Goal: Check status: Check status

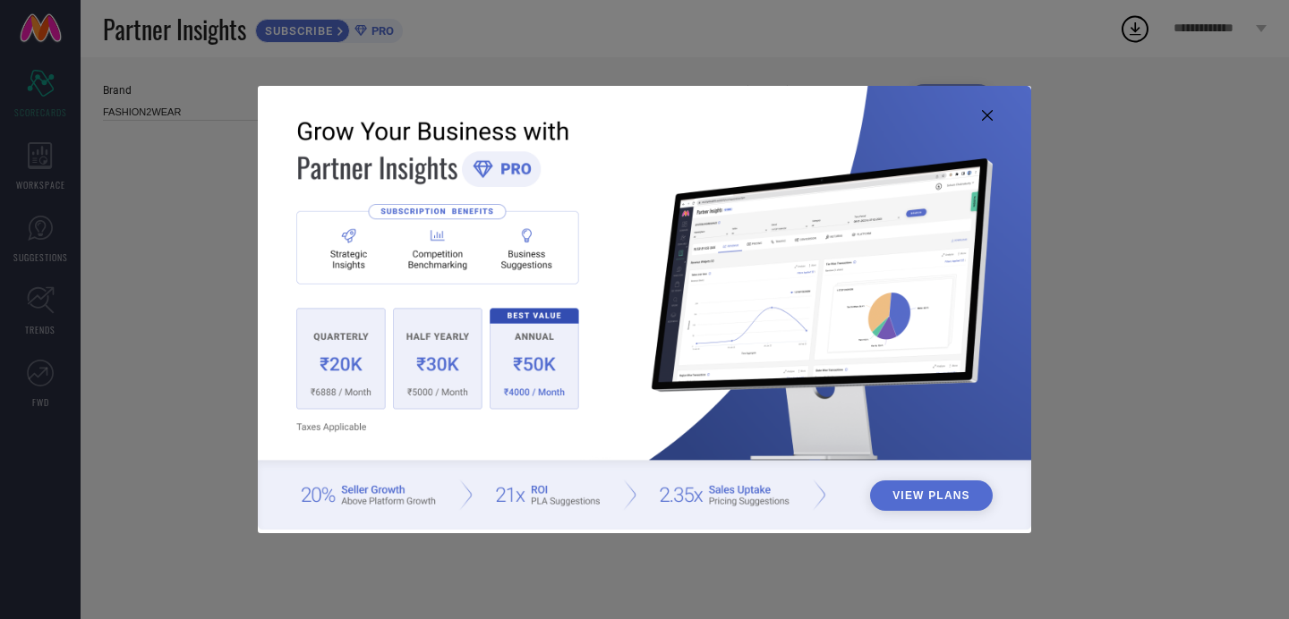
type input "All"
click at [990, 121] on img at bounding box center [644, 308] width 773 height 445
click at [986, 120] on icon at bounding box center [987, 115] width 11 height 11
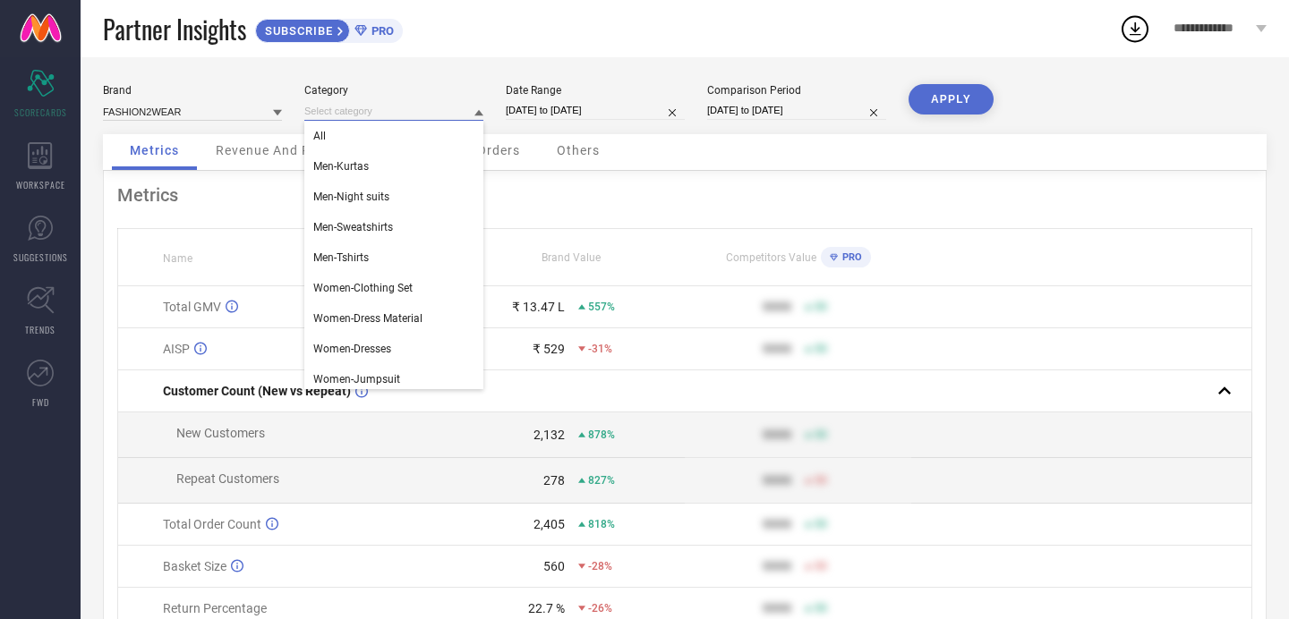
click at [453, 103] on input at bounding box center [393, 111] width 179 height 19
click at [428, 136] on div "All" at bounding box center [393, 136] width 179 height 30
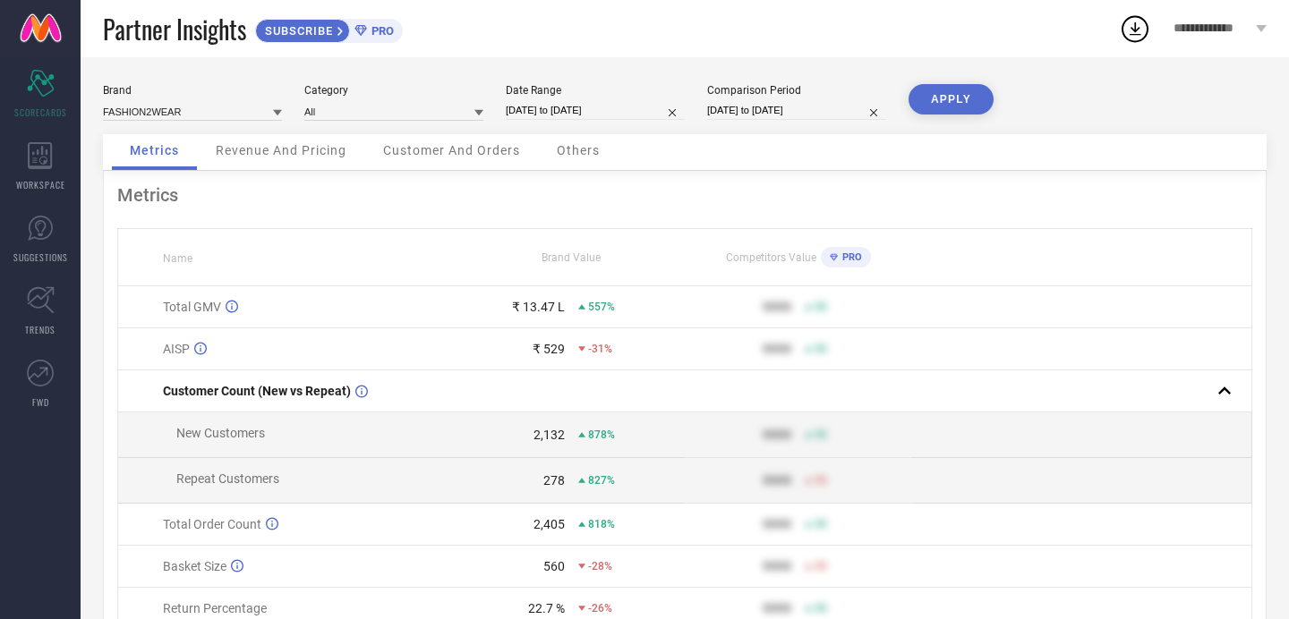
click at [442, 123] on div "Brand FASHION2WEAR Category All Date Range [DATE] to [DATE] Comparison Period […" at bounding box center [684, 109] width 1163 height 50
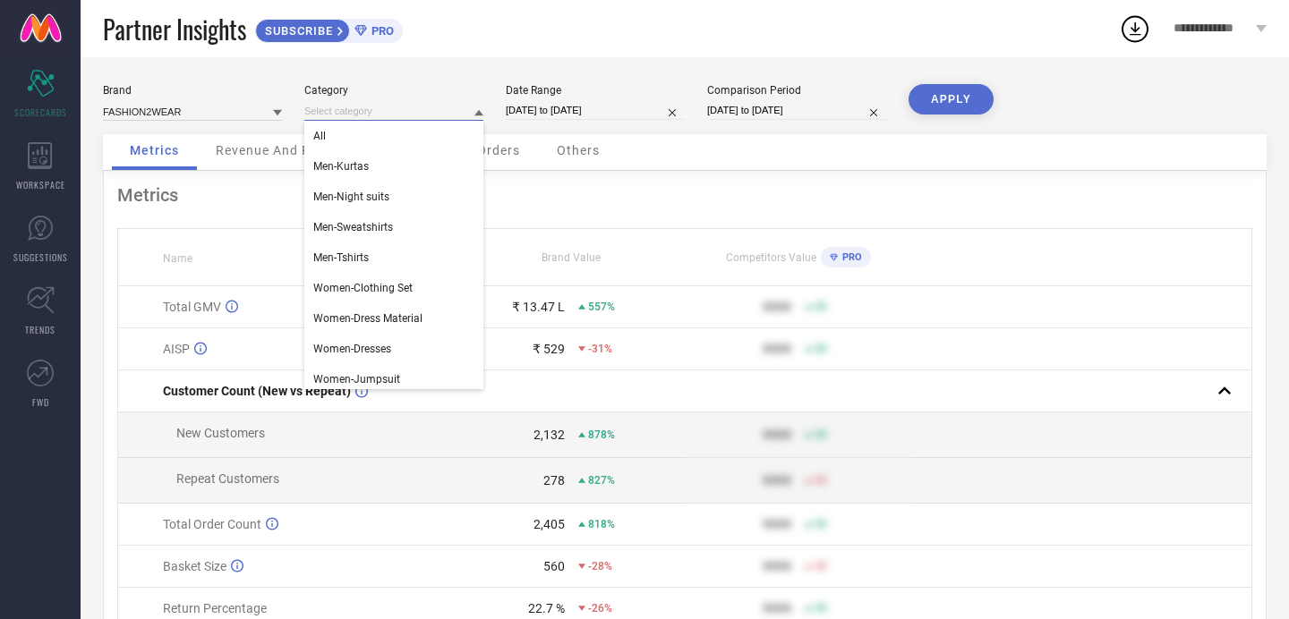
click at [462, 107] on input at bounding box center [393, 111] width 179 height 19
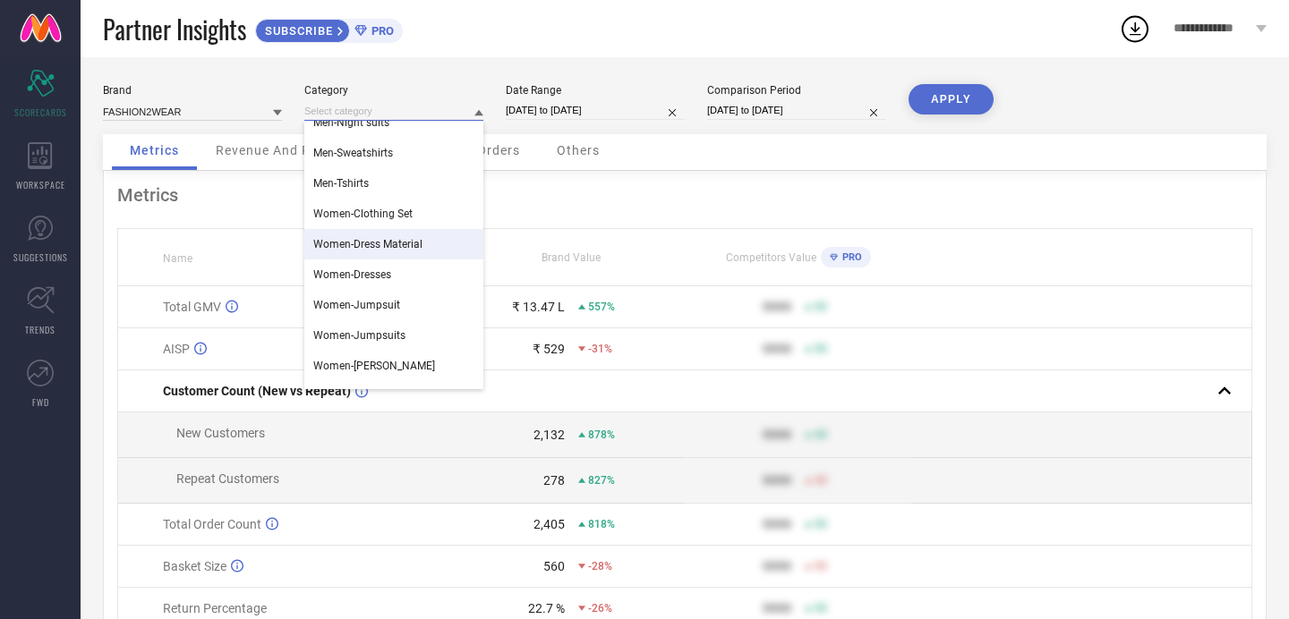
scroll to position [81, 0]
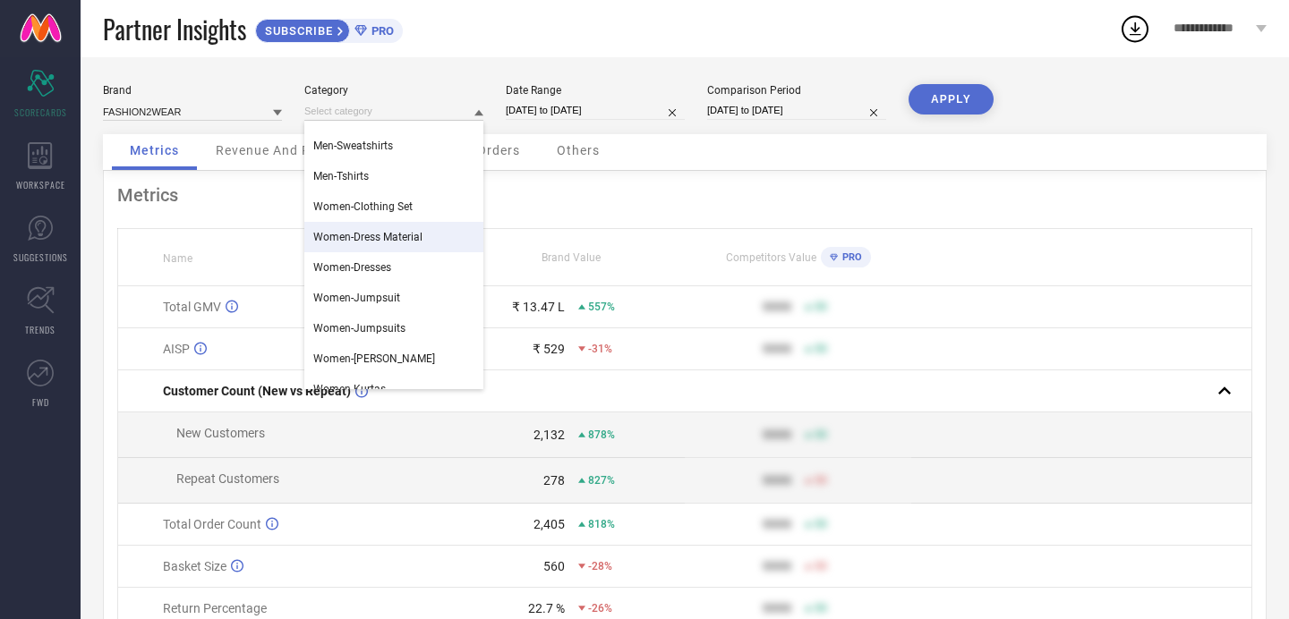
click at [426, 243] on div "Women-Dress Material" at bounding box center [393, 237] width 179 height 30
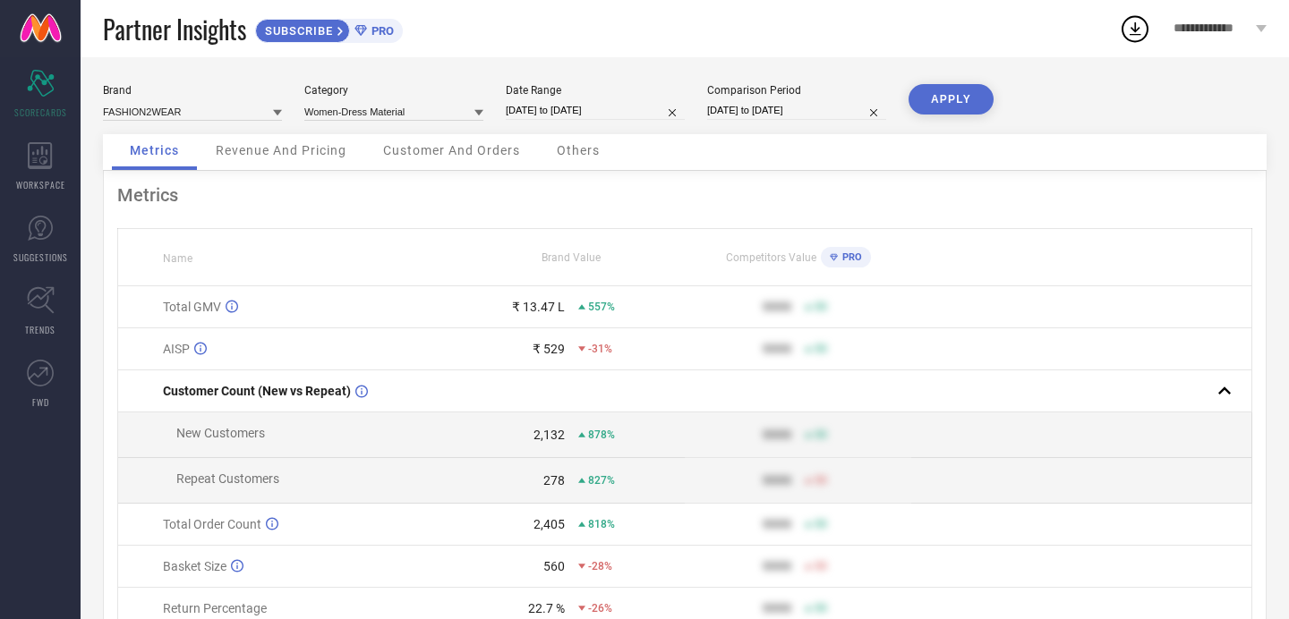
click at [628, 107] on input "[DATE] to [DATE]" at bounding box center [595, 110] width 179 height 19
select select "7"
select select "2025"
select select "8"
select select "2025"
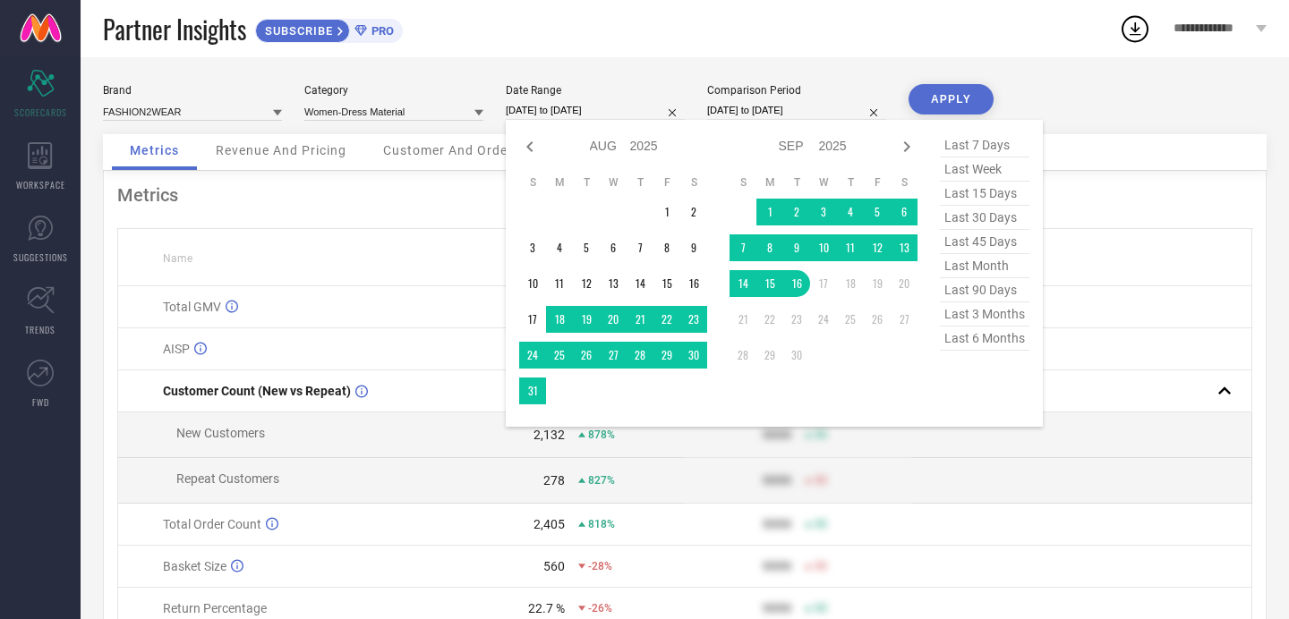
click at [992, 287] on span "last 90 days" at bounding box center [984, 290] width 89 height 24
type input "[DATE] to [DATE]"
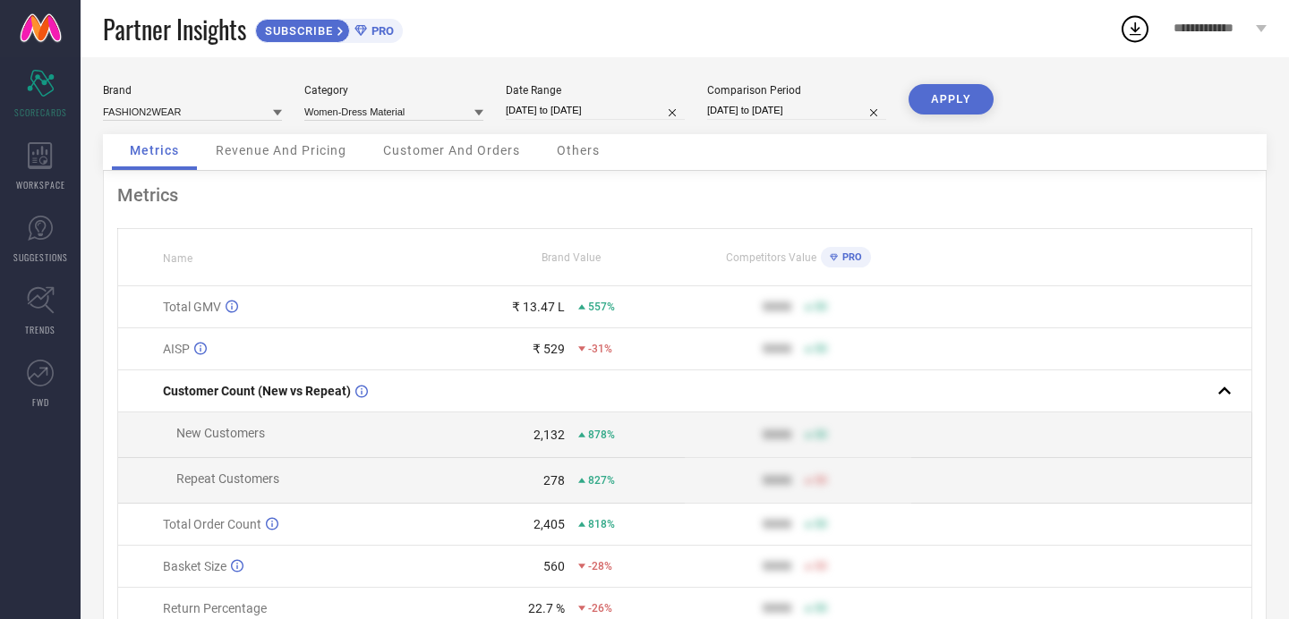
click at [960, 94] on button "APPLY" at bounding box center [950, 99] width 85 height 30
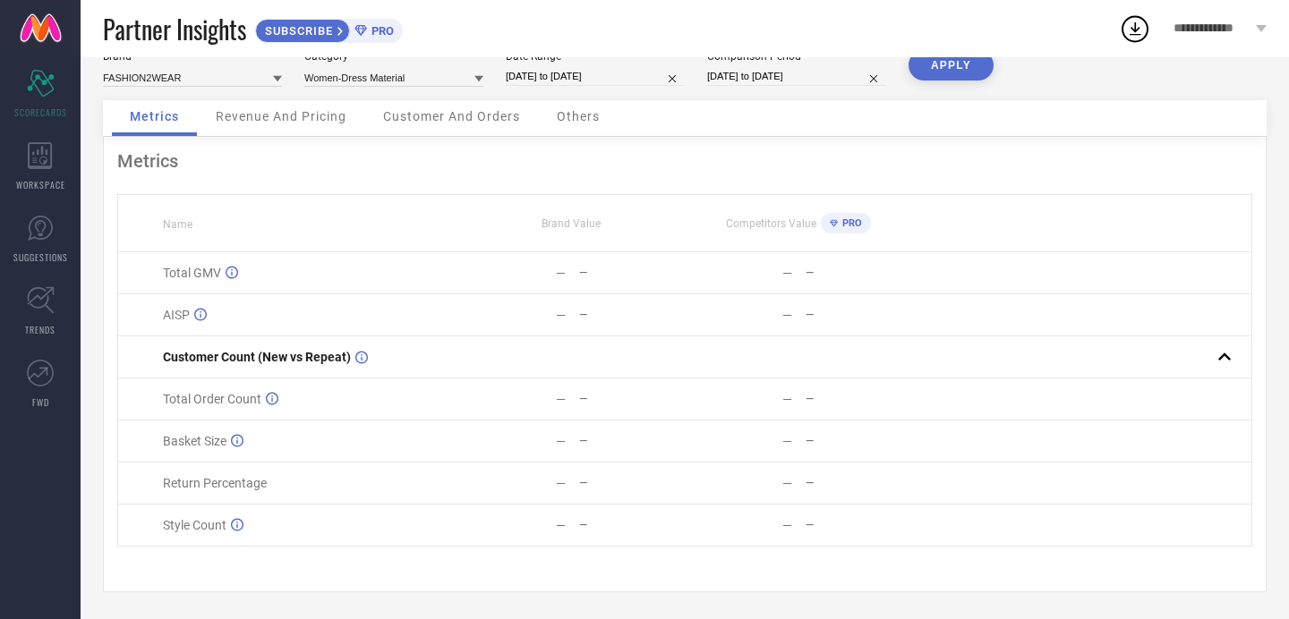
scroll to position [0, 0]
